Goal: Use online tool/utility: Utilize a website feature to perform a specific function

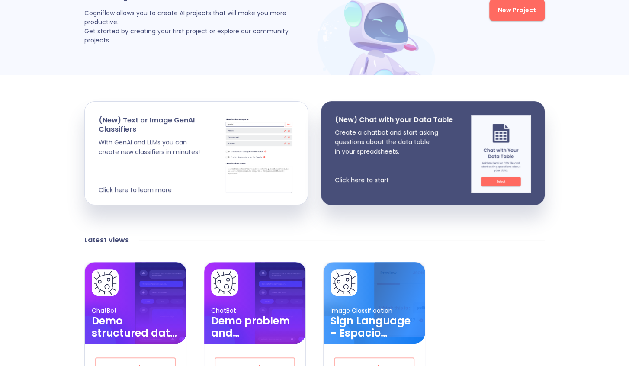
scroll to position [95, 0]
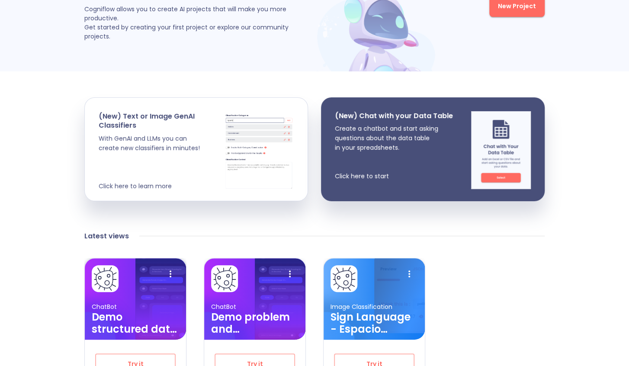
click at [159, 311] on h3 "Demo structured data fake candidates" at bounding box center [135, 323] width 87 height 24
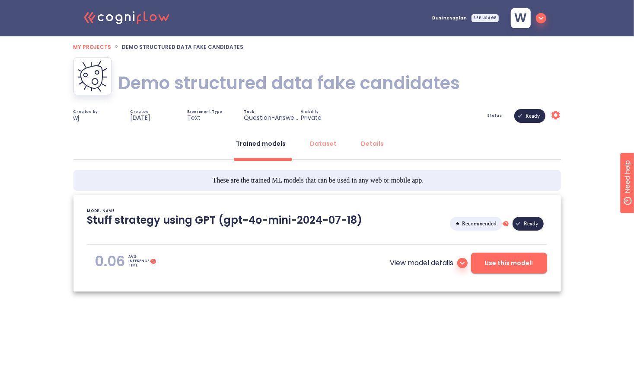
type textarea "[[DATE] 15:40:01]- Starting with download required files from shared storage [[…"
click at [510, 268] on button "Use this model!" at bounding box center [509, 263] width 76 height 21
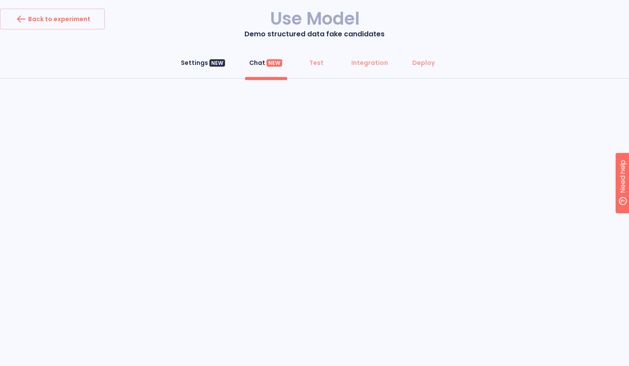
click at [195, 61] on div "Settings NEW" at bounding box center [203, 62] width 44 height 9
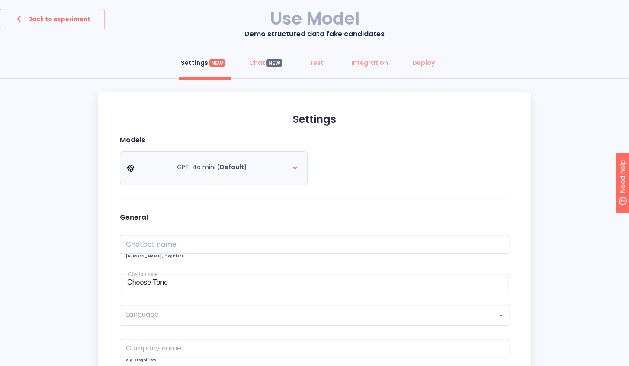
click at [239, 169] on span "(Default)" at bounding box center [232, 167] width 30 height 9
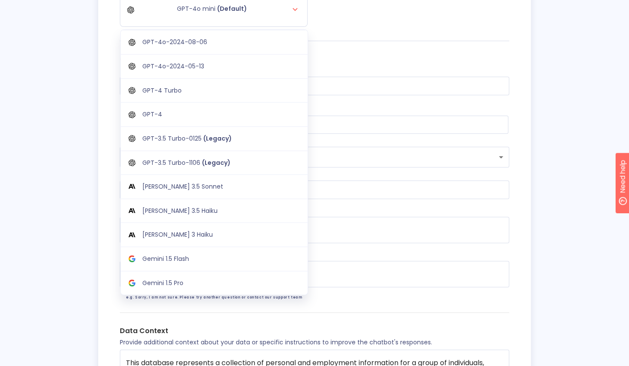
scroll to position [141, 0]
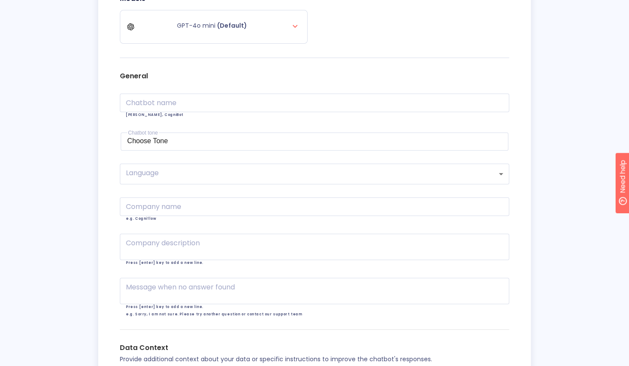
scroll to position [0, 0]
